Goal: Task Accomplishment & Management: Manage account settings

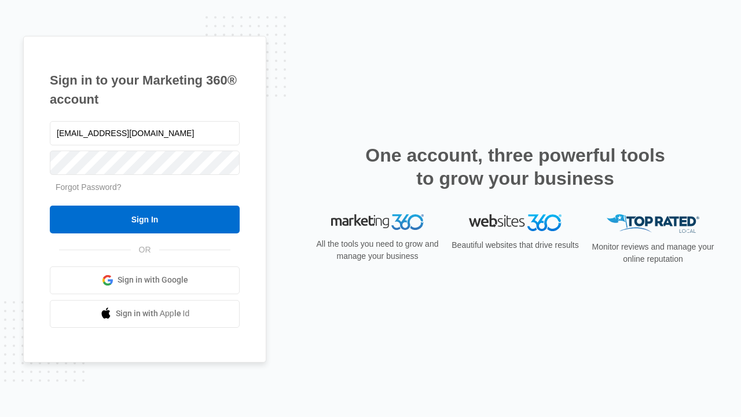
type input "[EMAIL_ADDRESS][DOMAIN_NAME]"
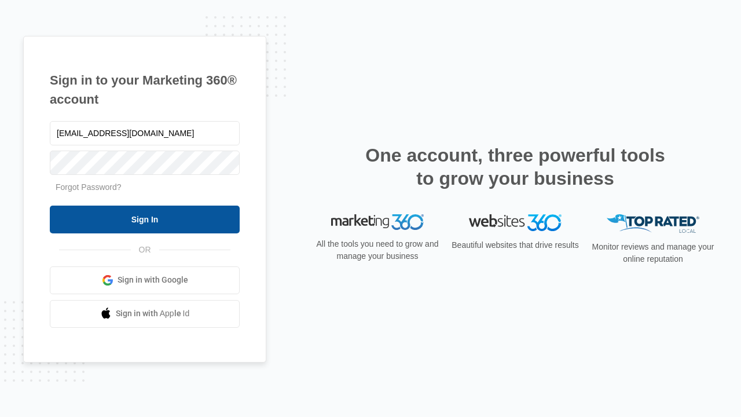
click at [145, 219] on input "Sign In" at bounding box center [145, 219] width 190 height 28
